Goal: Task Accomplishment & Management: Use online tool/utility

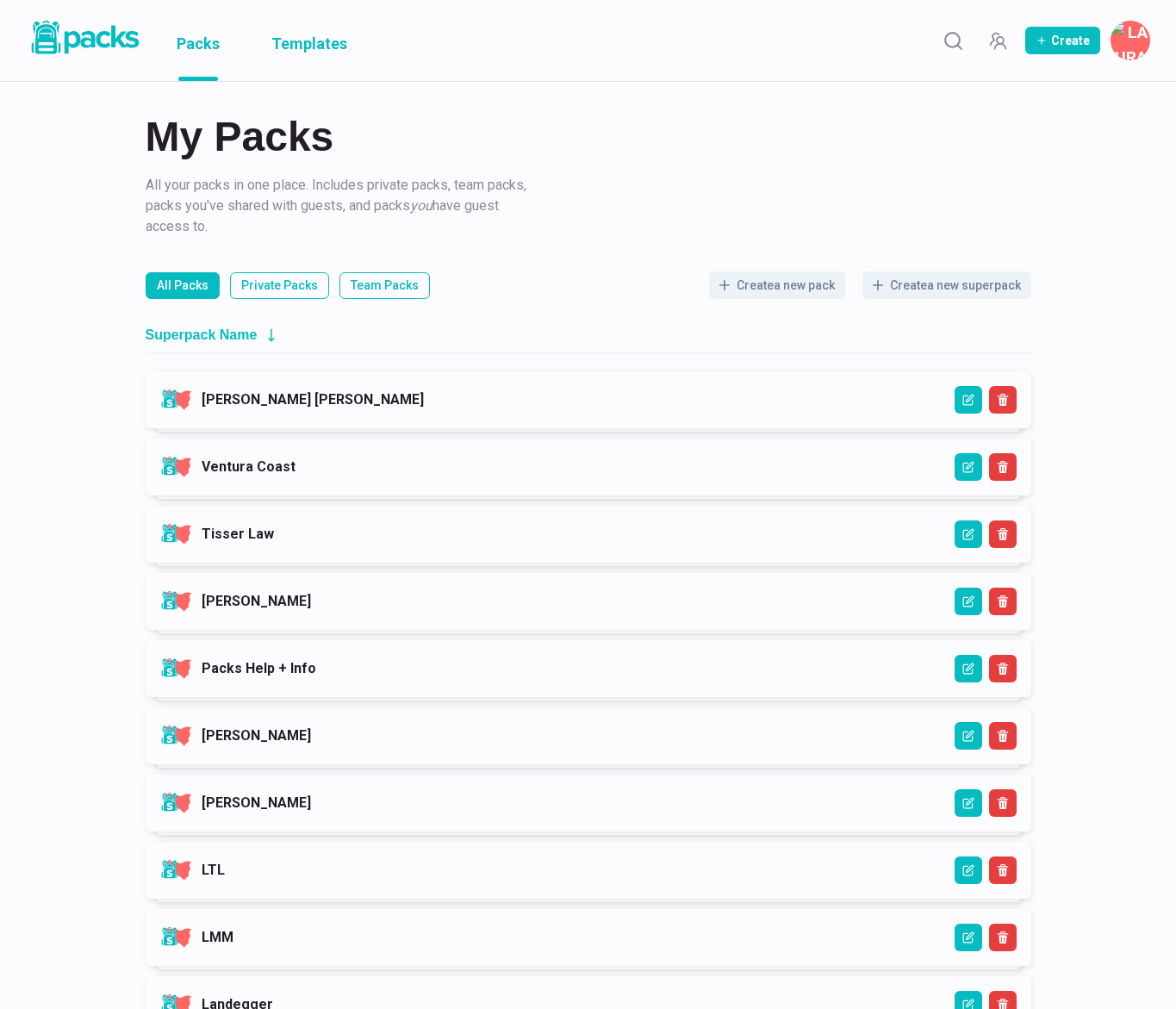
click at [317, 41] on link "Templates" at bounding box center [309, 41] width 76 height 81
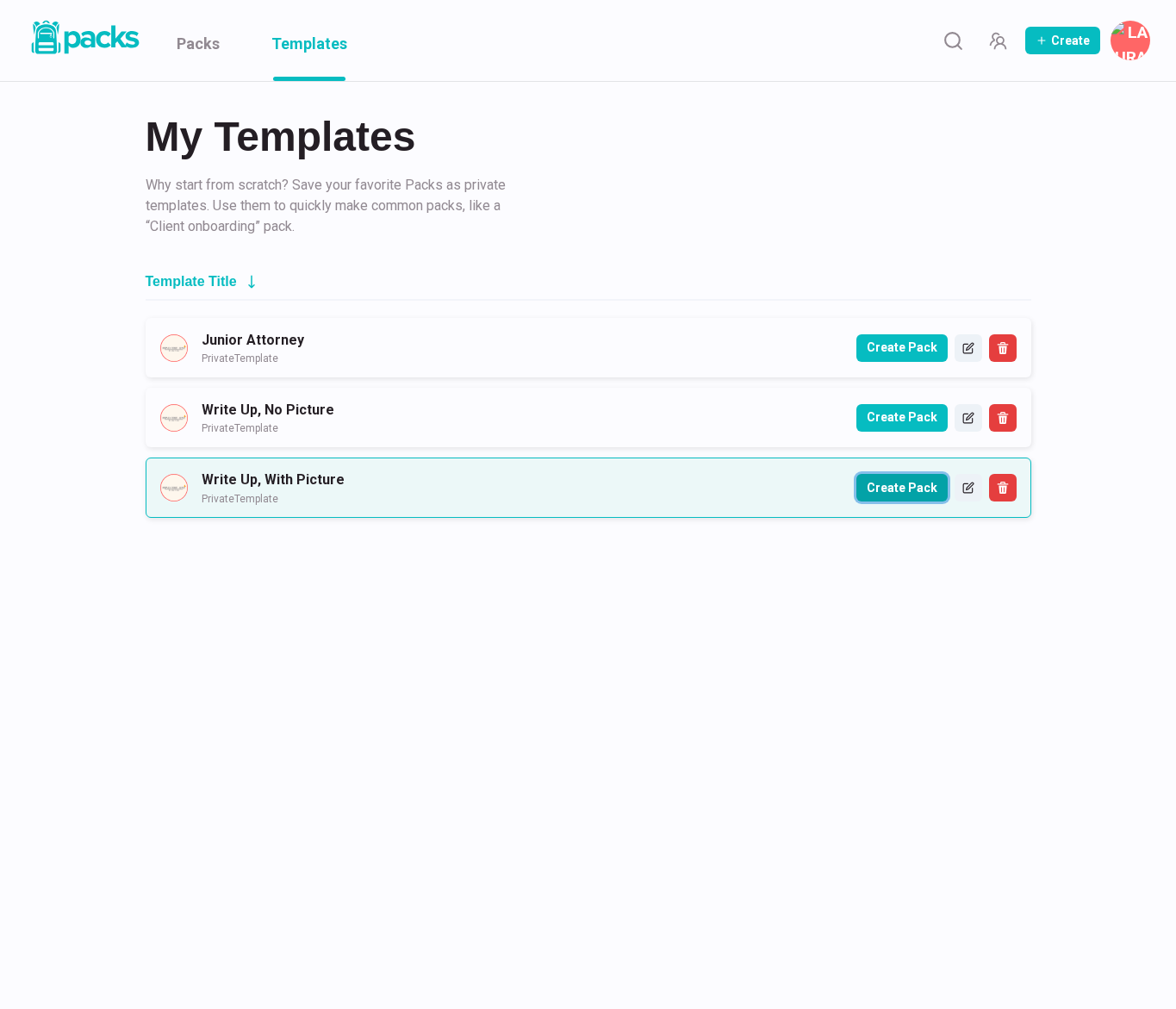
click at [885, 491] on button "Create Pack" at bounding box center [902, 487] width 92 height 28
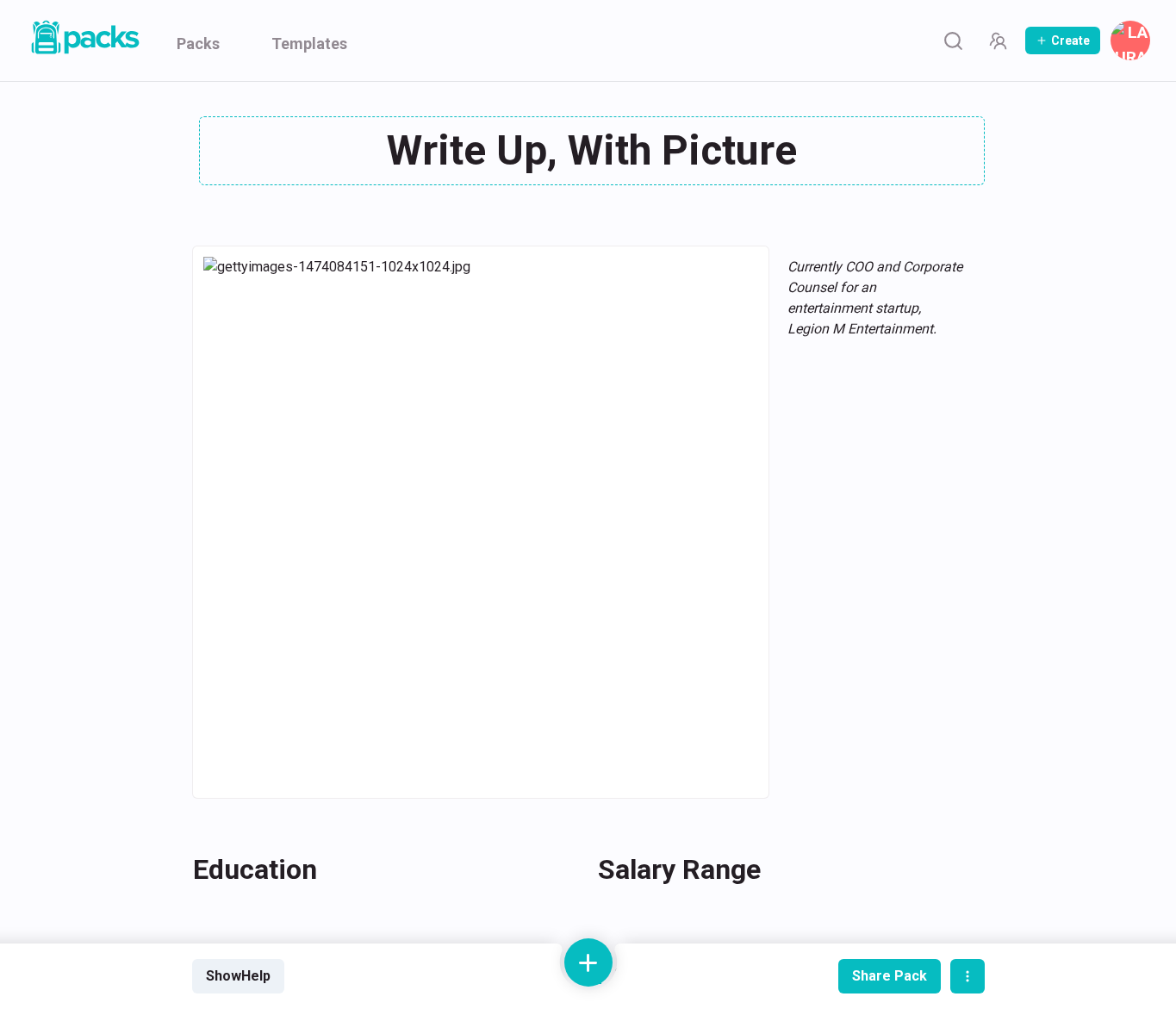
click at [603, 172] on div "Write Up, With Picture Write Up, With Picture" at bounding box center [588, 150] width 793 height 68
click at [603, 172] on textarea "Write Up, With Picture" at bounding box center [591, 150] width 786 height 68
type textarea "[PERSON_NAME]"
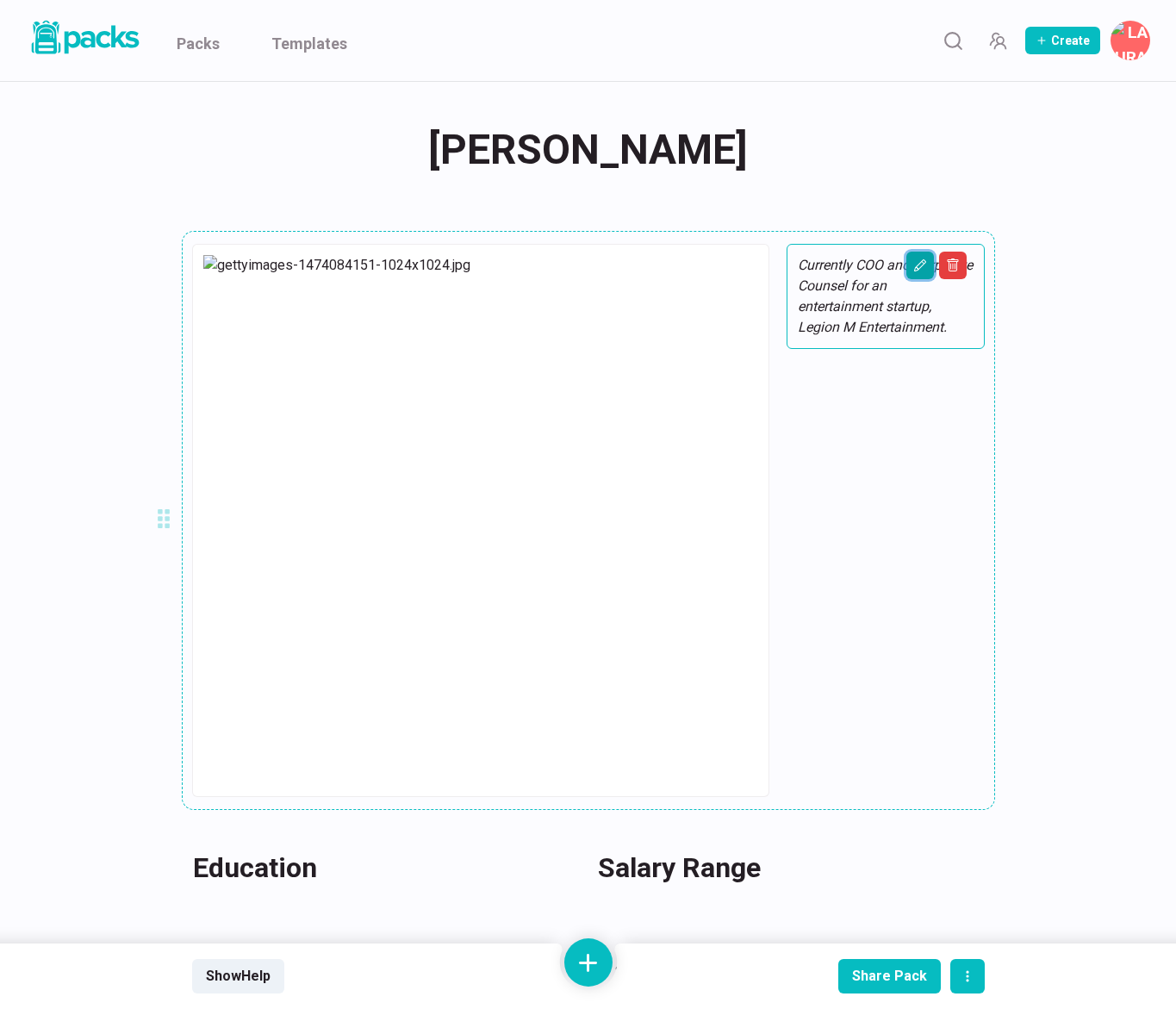
click at [922, 267] on icon "Edit asset" at bounding box center [920, 265] width 14 height 14
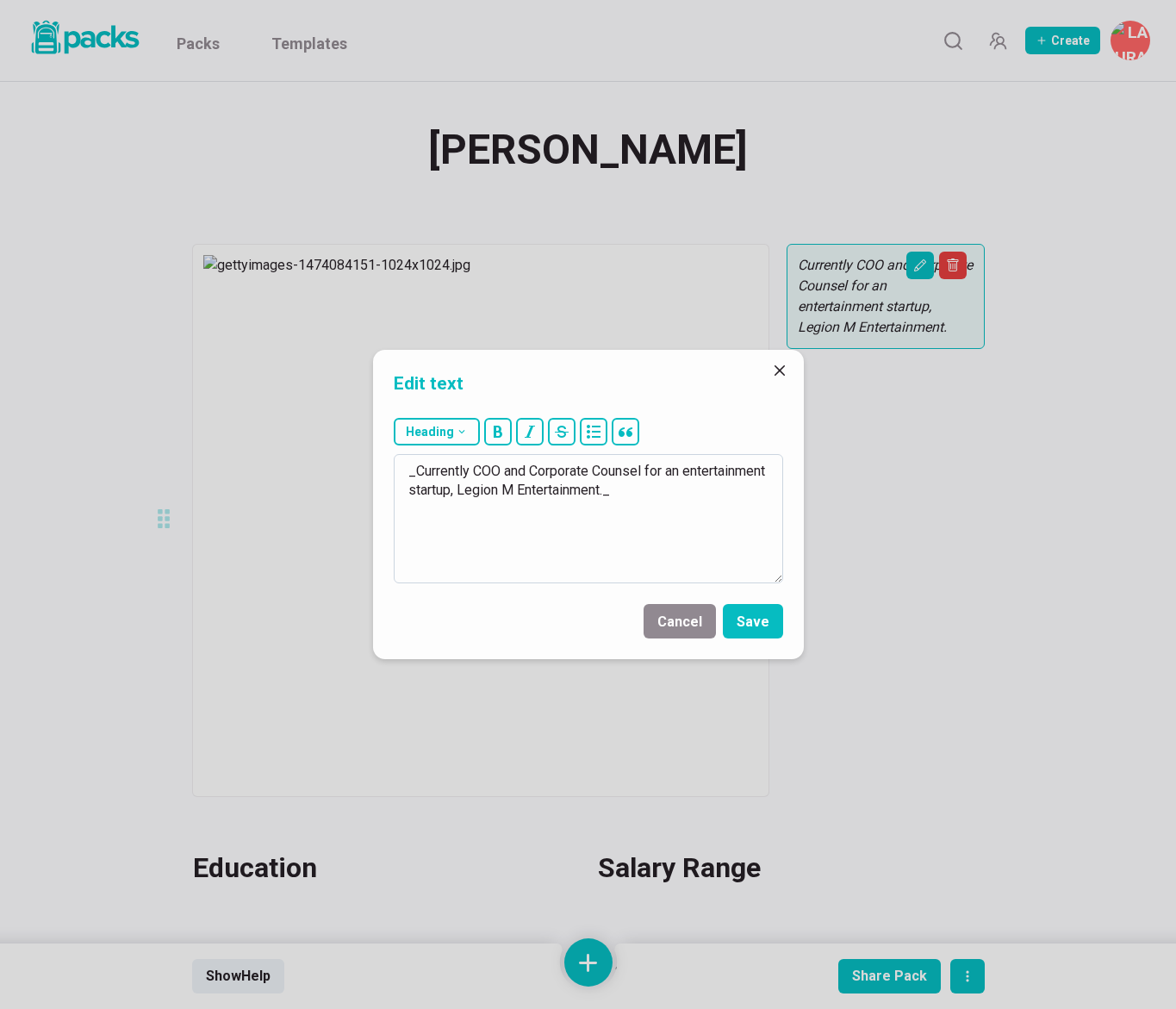
drag, startPoint x: 469, startPoint y: 471, endPoint x: 480, endPoint y: 473, distance: 11.2
click at [489, 472] on textarea "_Currently COO and Corporate Counsel for an entertainment startup, Legion M Ent…" at bounding box center [588, 519] width 390 height 129
click at [478, 472] on textarea "_Currently COO and Corporate Counsel for an entertainment startup, Legion M Ent…" at bounding box center [588, 519] width 390 height 129
drag, startPoint x: 474, startPoint y: 472, endPoint x: 693, endPoint y: 480, distance: 219.1
click at [696, 480] on textarea "_Currently COO and Corporate Counsel for an entertainment startup, Legion M Ent…" at bounding box center [588, 519] width 390 height 129
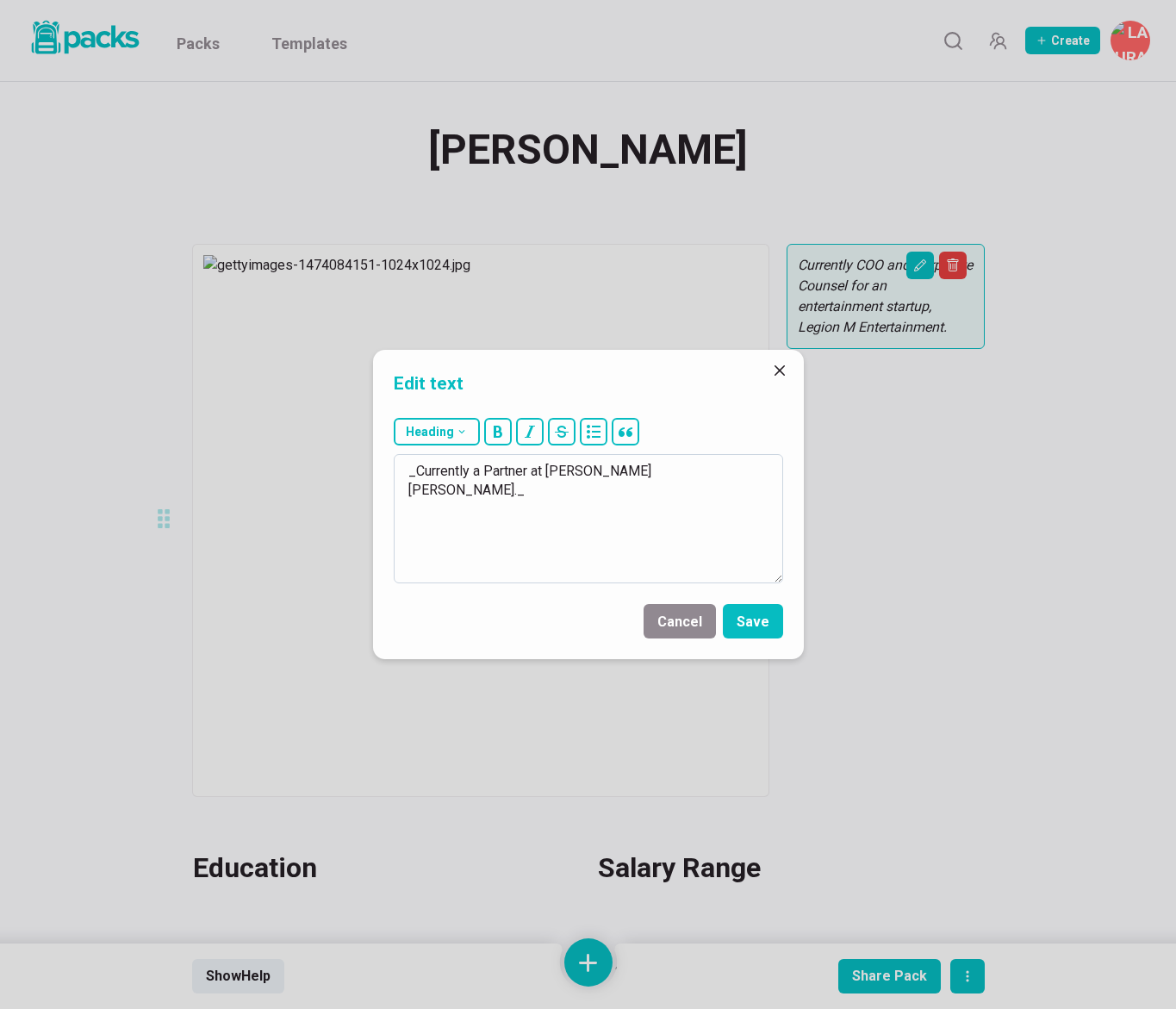
click at [612, 469] on textarea "_Currently a Partner at [PERSON_NAME] [PERSON_NAME]._" at bounding box center [588, 519] width 390 height 129
type textarea "_Currently a Partner at [PERSON_NAME] [PERSON_NAME]._"
click at [756, 624] on button "Save" at bounding box center [753, 621] width 61 height 35
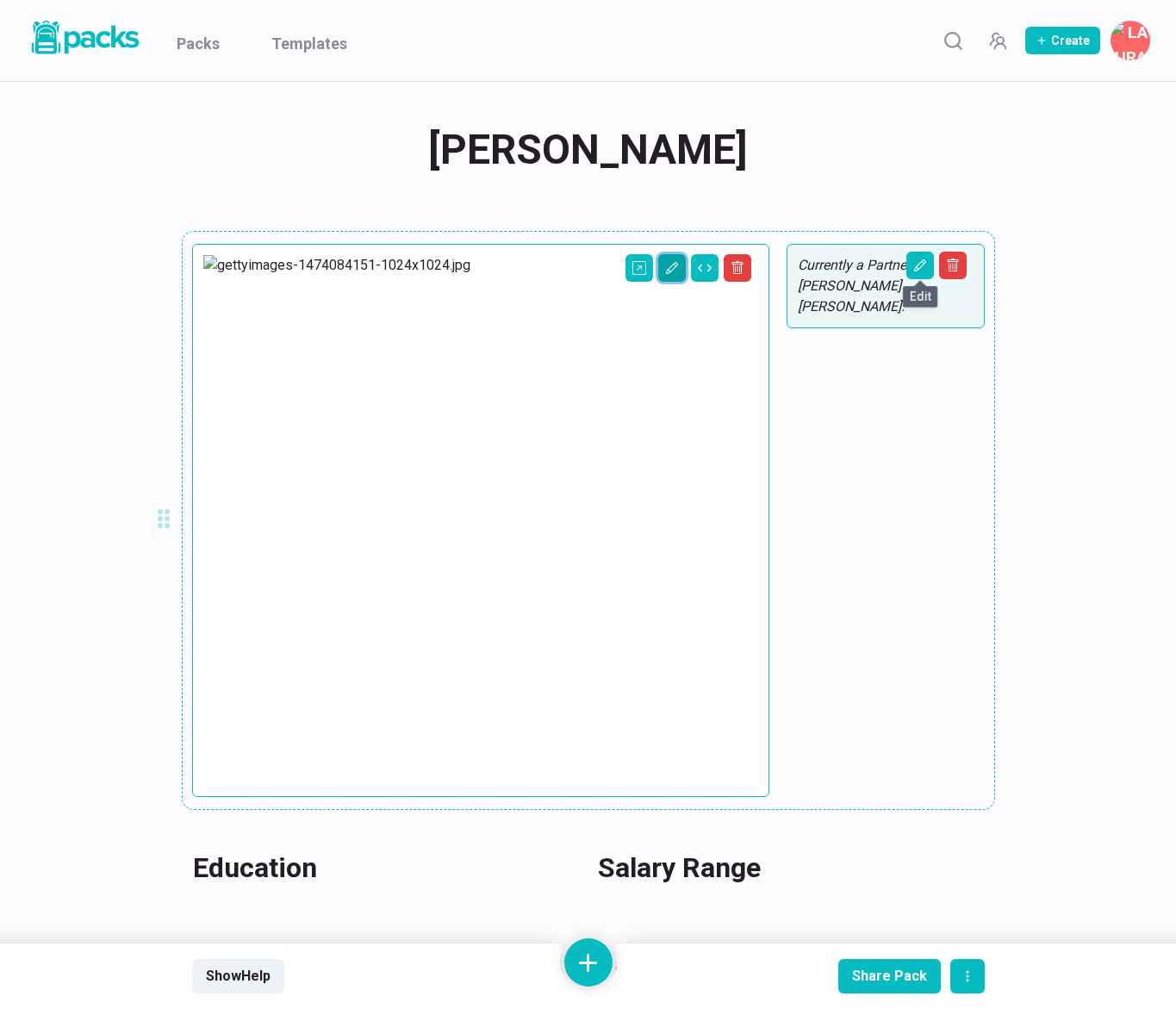
click at [659, 270] on button "Edit asset" at bounding box center [672, 268] width 28 height 28
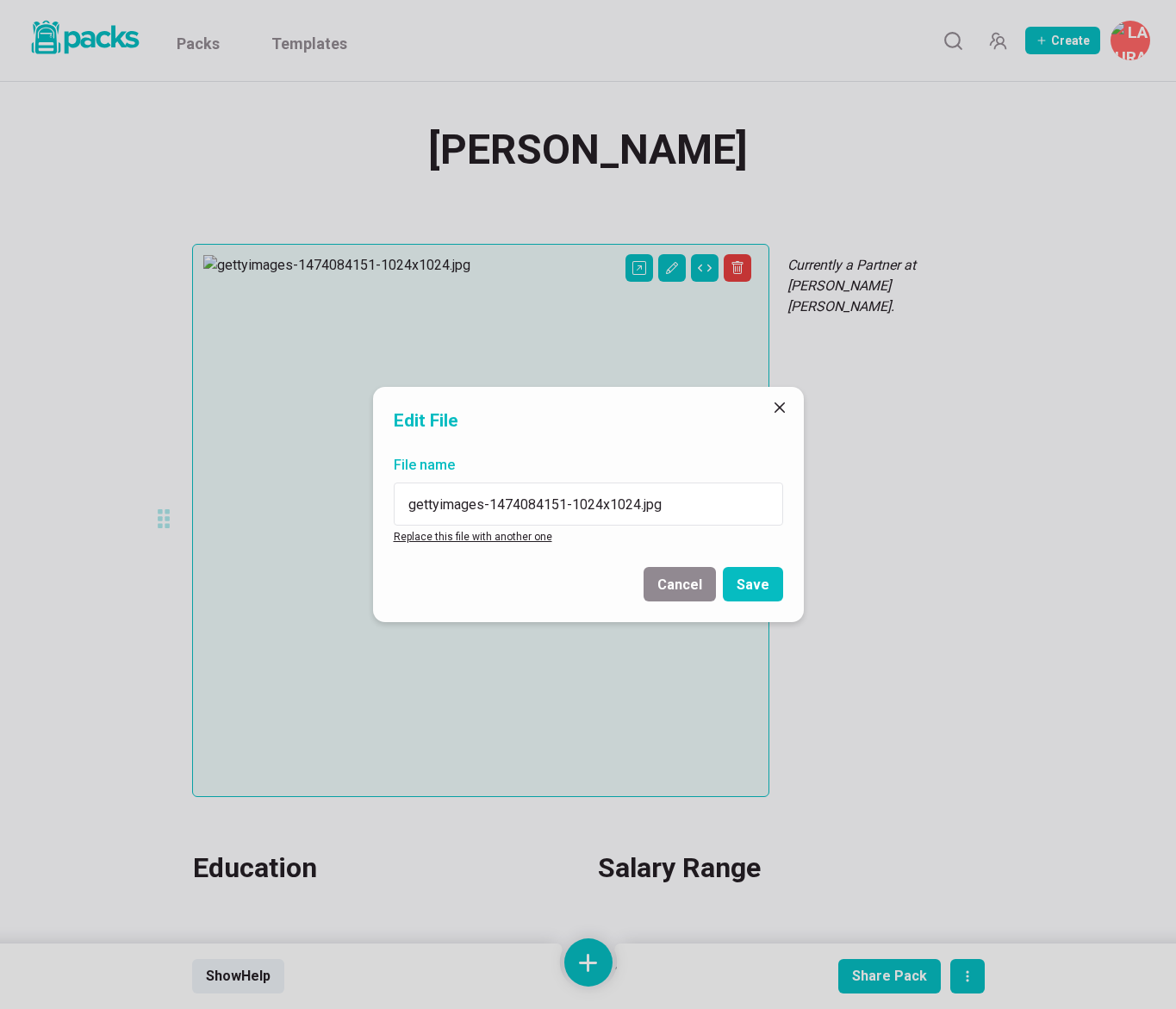
click at [462, 535] on link "Replace this file with another one" at bounding box center [473, 536] width 158 height 13
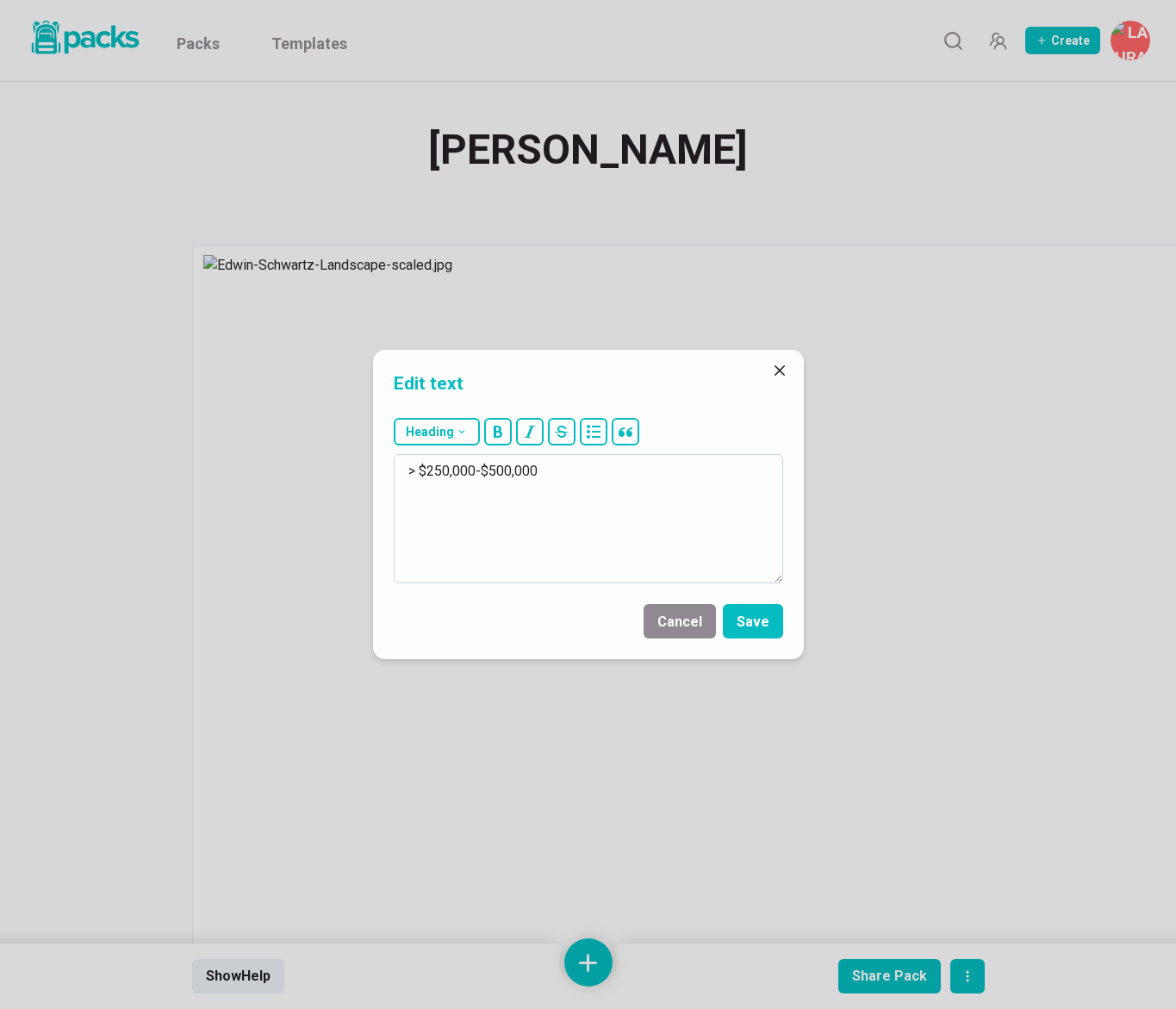
drag, startPoint x: 477, startPoint y: 467, endPoint x: 656, endPoint y: 476, distance: 179.2
click at [655, 476] on textarea "> $250,000-$500,000" at bounding box center [588, 519] width 390 height 129
type textarea "> $250,000+"
click at [740, 629] on button "Save" at bounding box center [753, 621] width 61 height 35
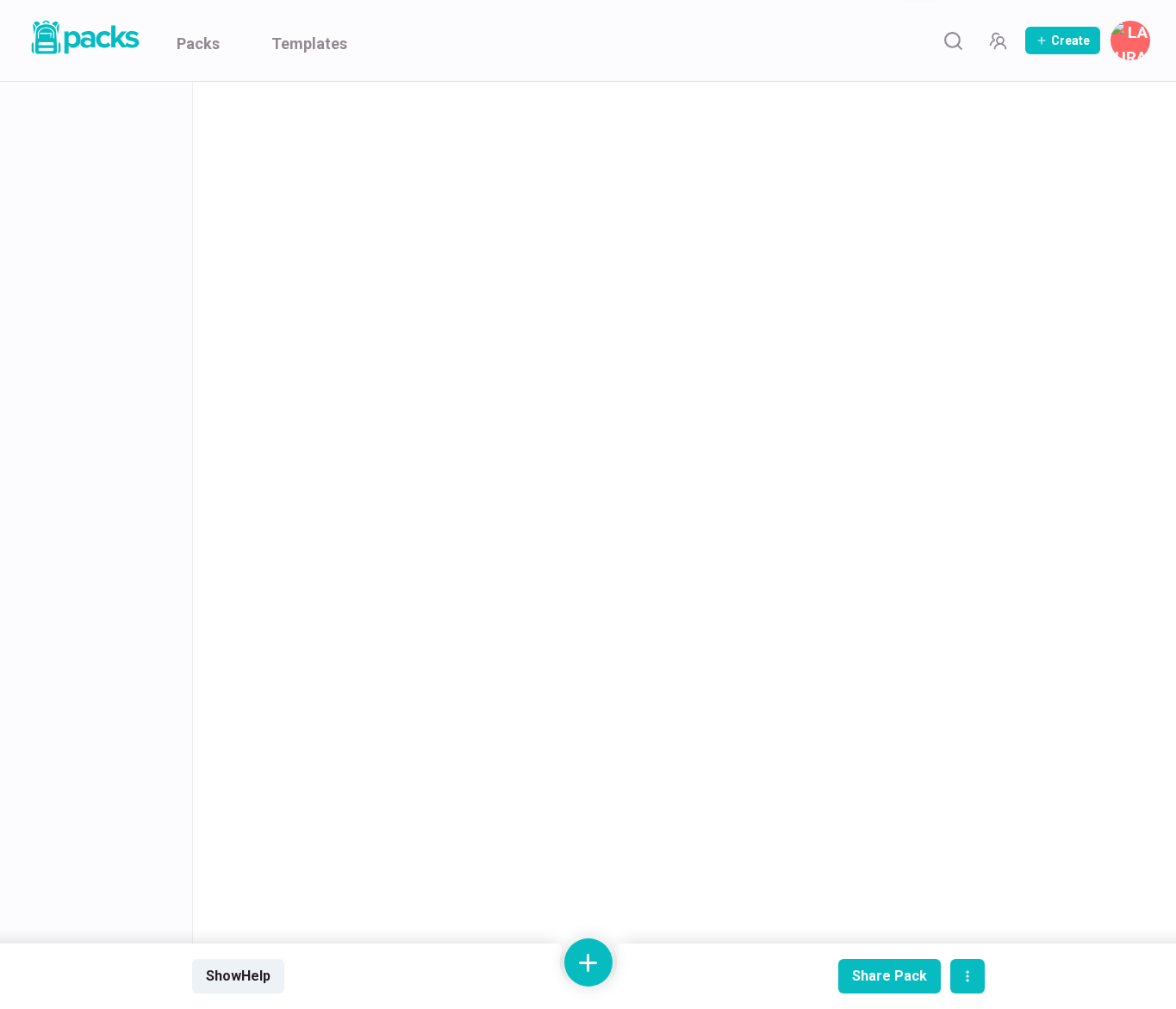
scroll to position [1029, 0]
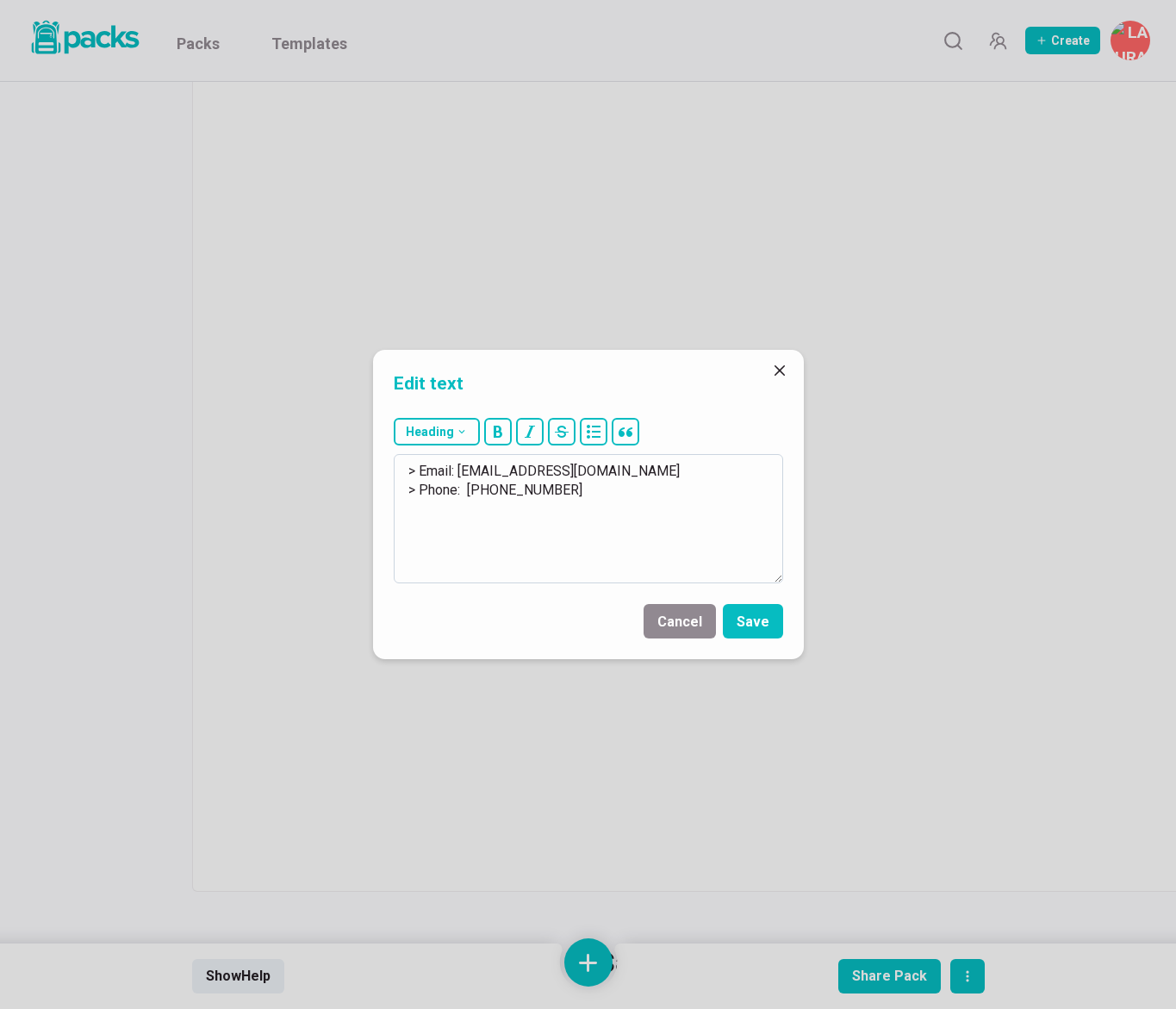
drag, startPoint x: 461, startPoint y: 474, endPoint x: 643, endPoint y: 477, distance: 182.0
click at [643, 477] on textarea "> Email: [EMAIL_ADDRESS][DOMAIN_NAME] > Phone: [PHONE_NUMBER]" at bounding box center [588, 519] width 390 height 129
drag, startPoint x: 465, startPoint y: 492, endPoint x: 590, endPoint y: 498, distance: 125.1
click at [590, 498] on textarea "> Email: [EMAIL_ADDRESS][DOMAIN_NAME] > Phone: [PHONE_NUMBER]" at bounding box center [588, 519] width 390 height 129
paste textarea "[PHONE_NUMBER]"
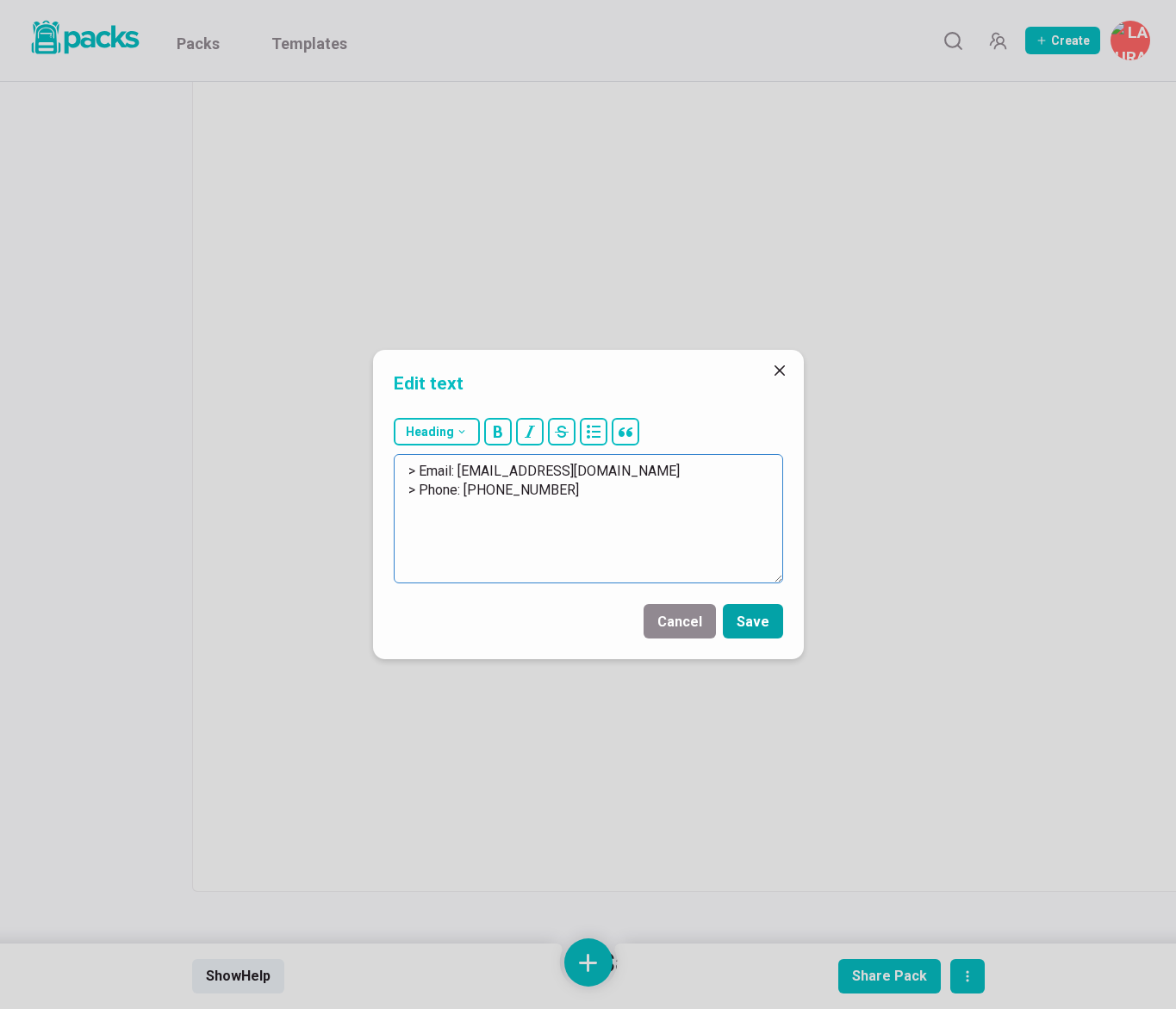
type textarea "> Email: [EMAIL_ADDRESS][DOMAIN_NAME] > Phone: [PHONE_NUMBER]"
click at [764, 624] on button "Save" at bounding box center [753, 621] width 61 height 35
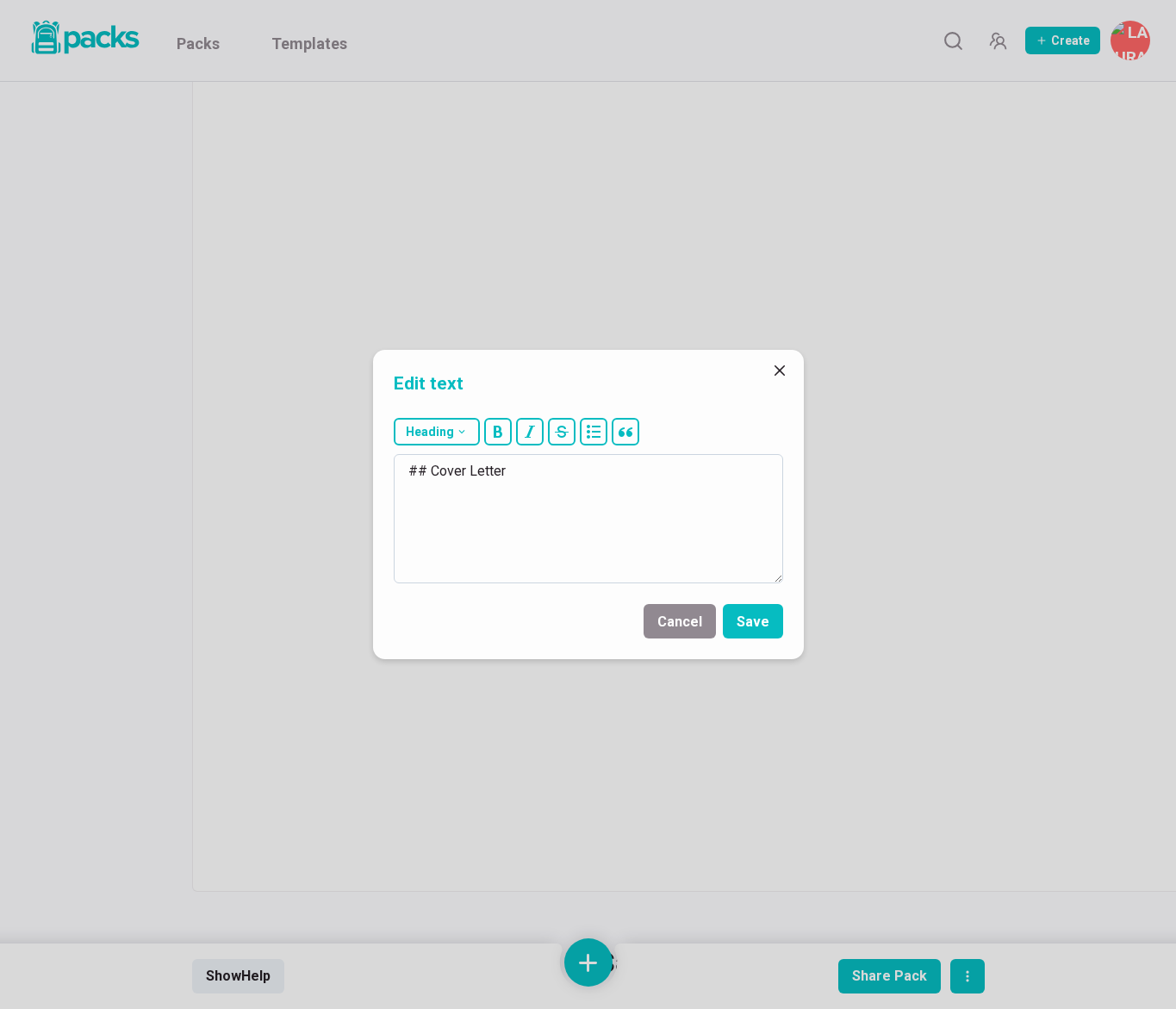
drag, startPoint x: 431, startPoint y: 471, endPoint x: 547, endPoint y: 475, distance: 116.1
click at [550, 477] on textarea "## Cover Letter" at bounding box center [588, 519] width 390 height 129
type textarea "## Writing Sample"
click at [752, 628] on button "Save" at bounding box center [753, 621] width 61 height 35
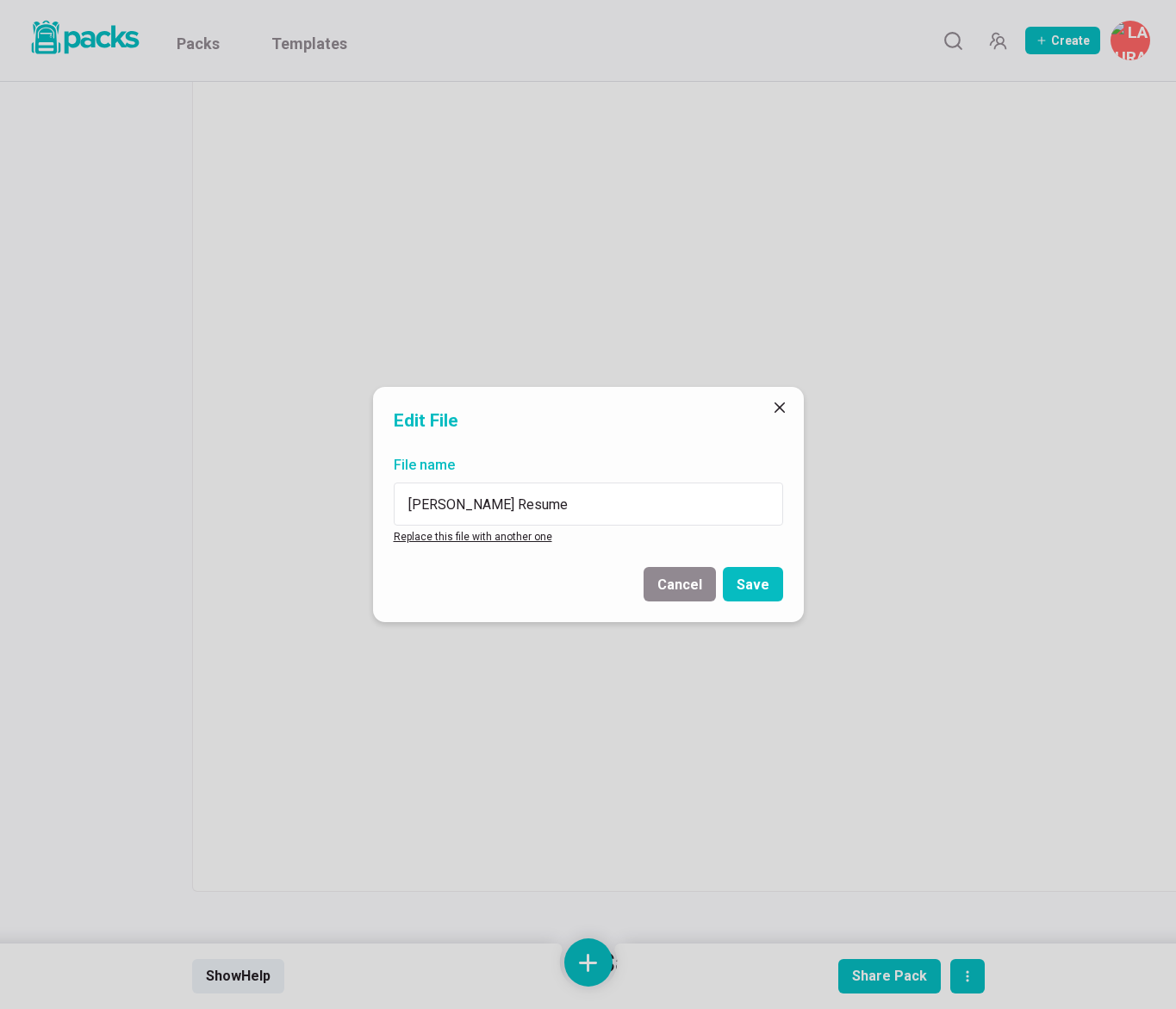
click at [446, 541] on link "Replace this file with another one" at bounding box center [473, 536] width 158 height 13
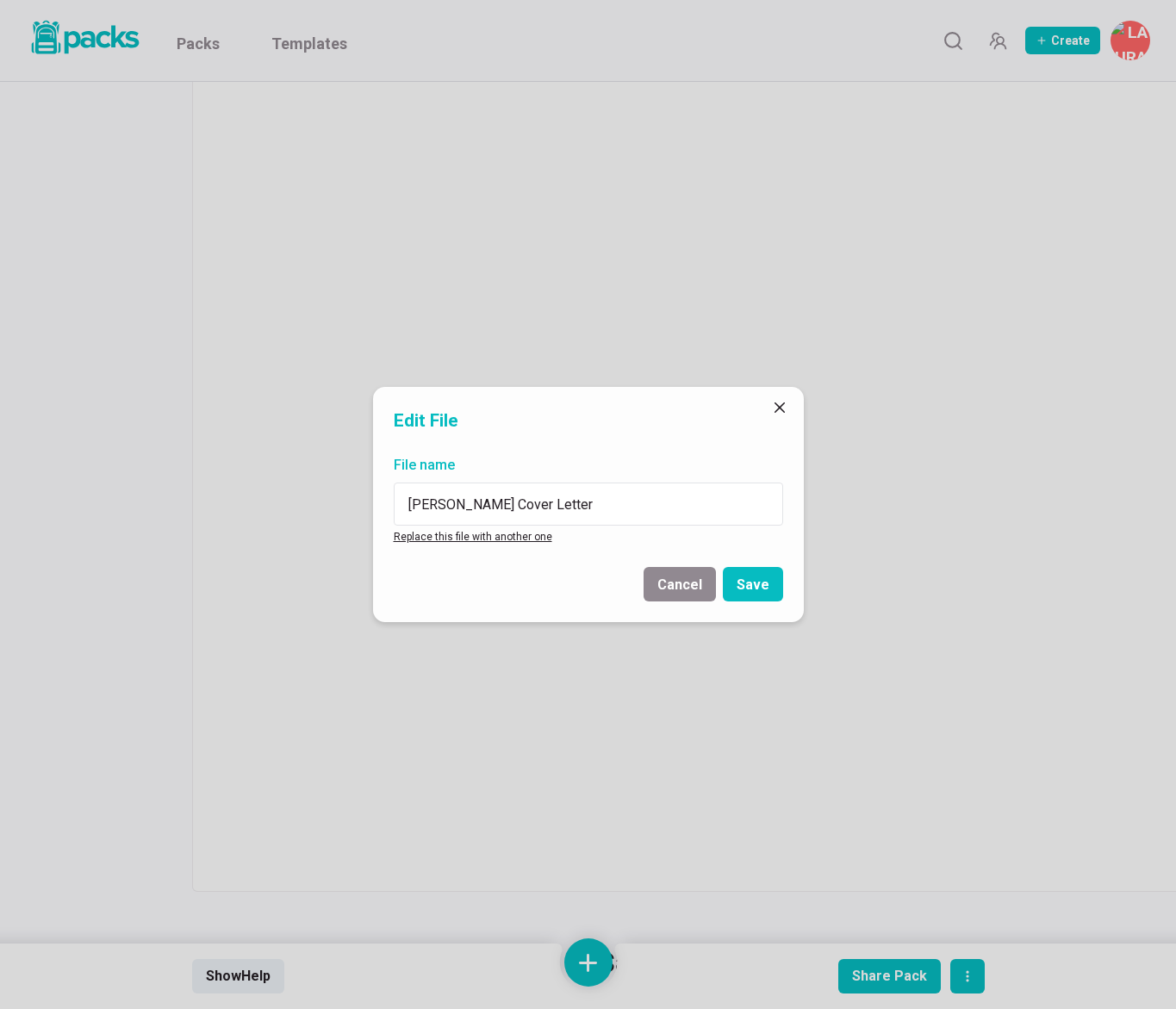
click at [531, 536] on link "Replace this file with another one" at bounding box center [473, 536] width 158 height 13
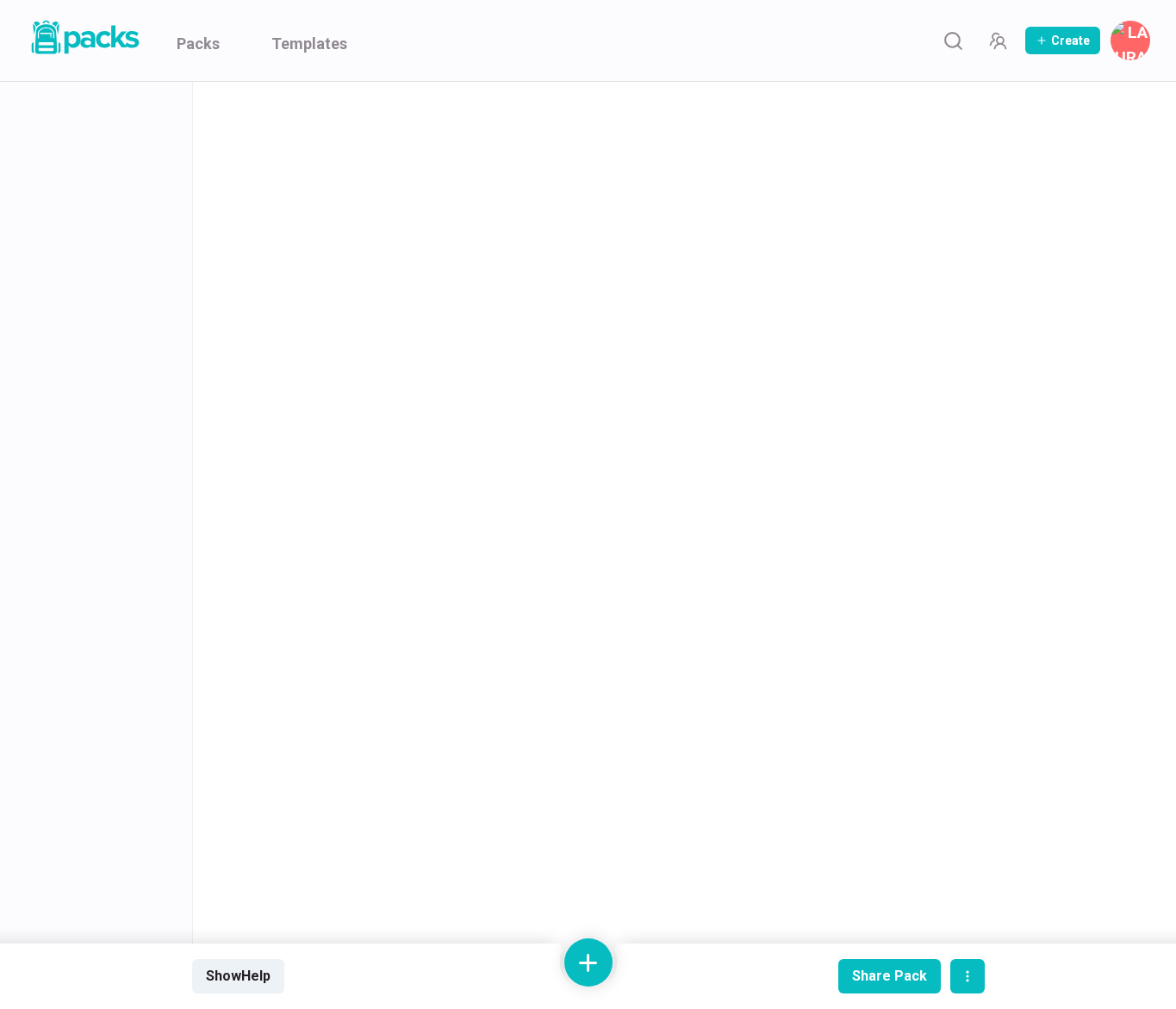
scroll to position [627, 0]
